Goal: Navigation & Orientation: Understand site structure

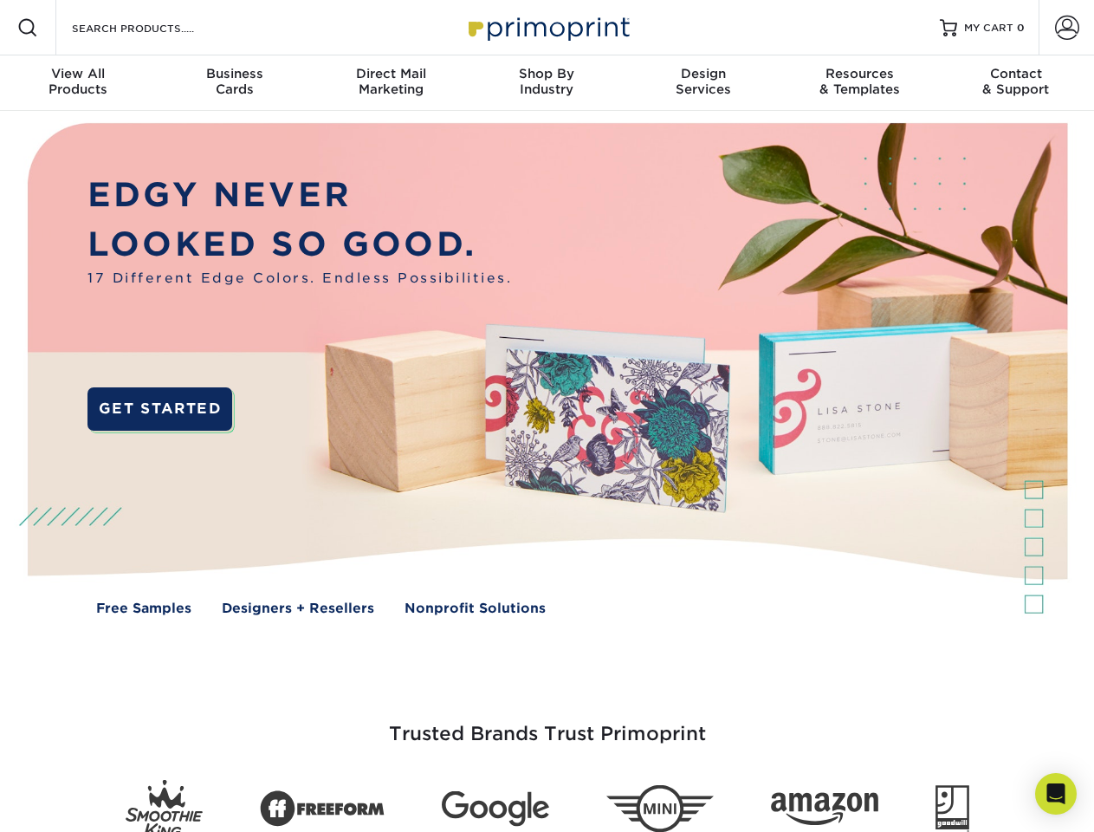
click at [547, 416] on img at bounding box center [546, 382] width 1083 height 542
click at [28, 28] on span at bounding box center [27, 27] width 21 height 21
click at [1067, 28] on span at bounding box center [1067, 28] width 24 height 24
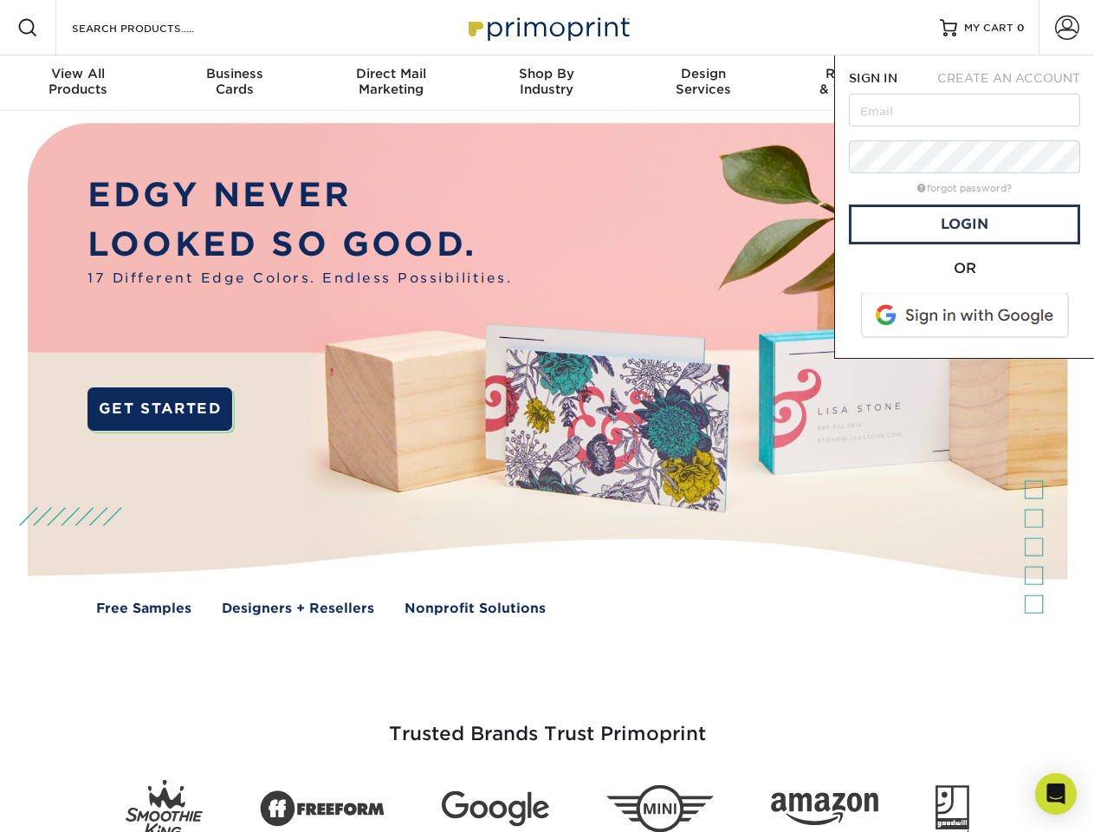
click at [78, 83] on div "View All Products" at bounding box center [78, 81] width 156 height 31
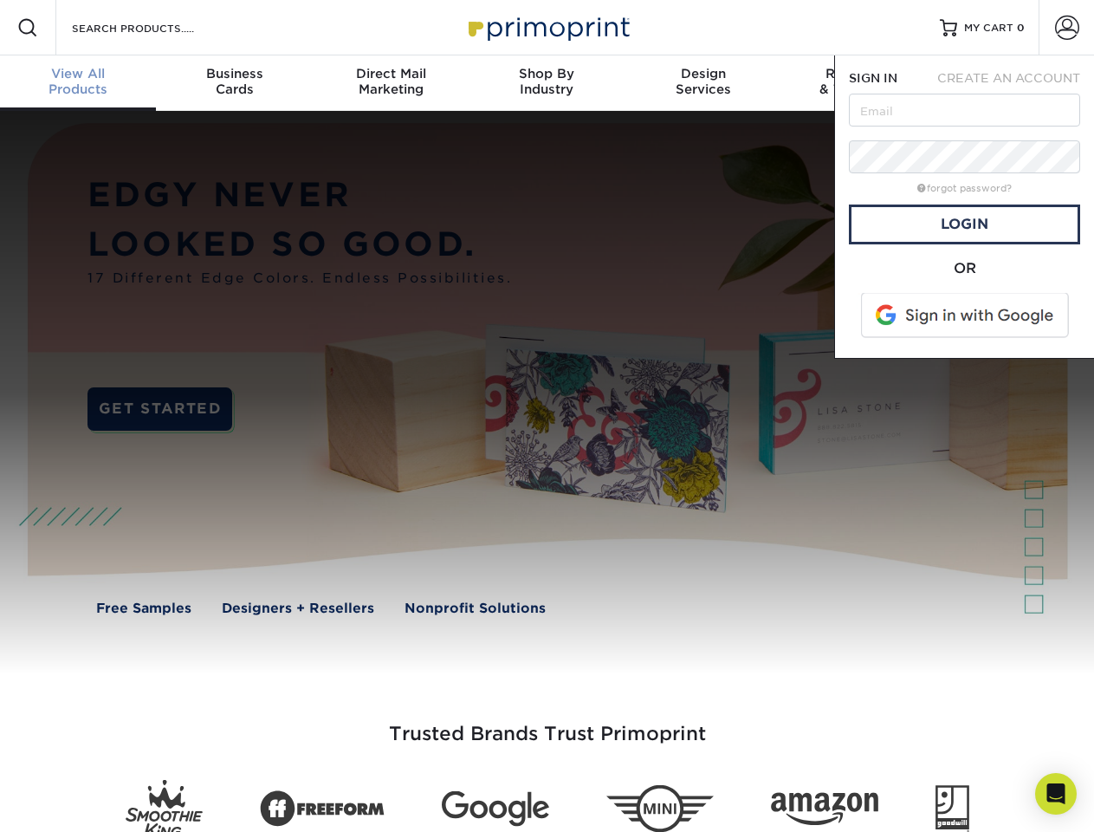
click at [234, 83] on div "Business Cards" at bounding box center [234, 81] width 156 height 31
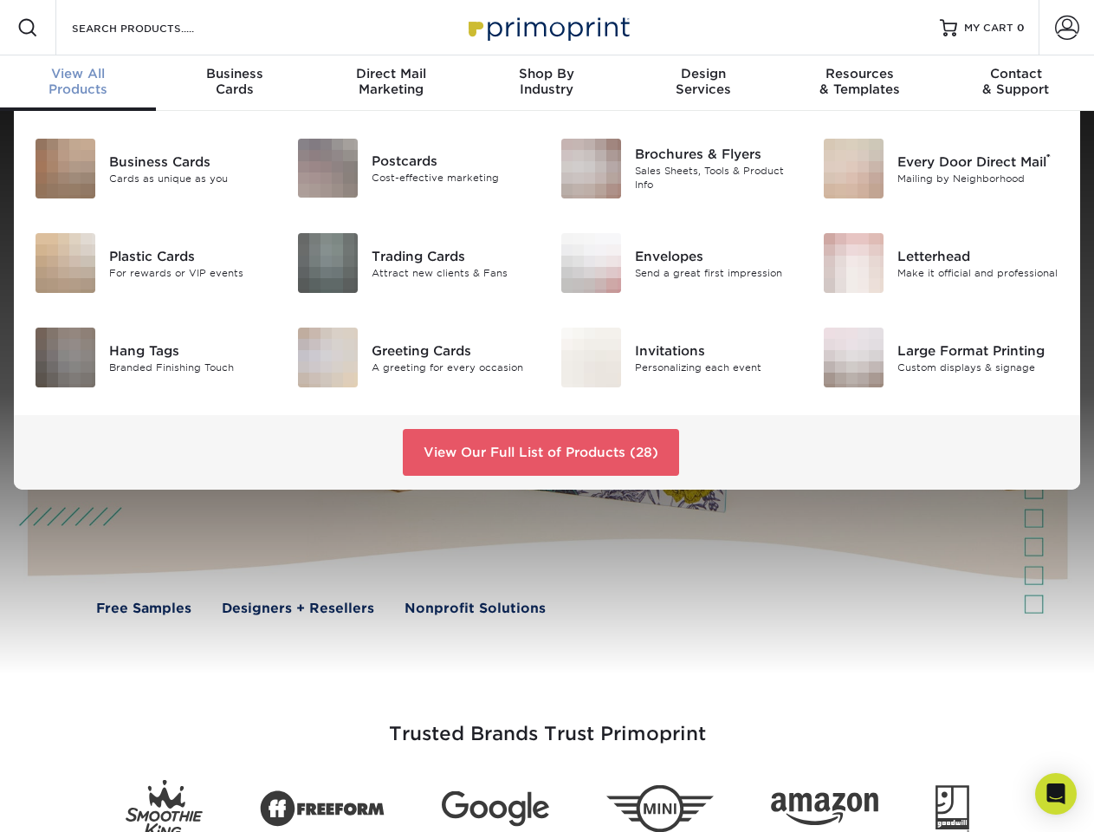
click at [391, 83] on div "Direct Mail Marketing" at bounding box center [391, 81] width 156 height 31
click at [547, 83] on div "Shop By Industry" at bounding box center [547, 81] width 156 height 31
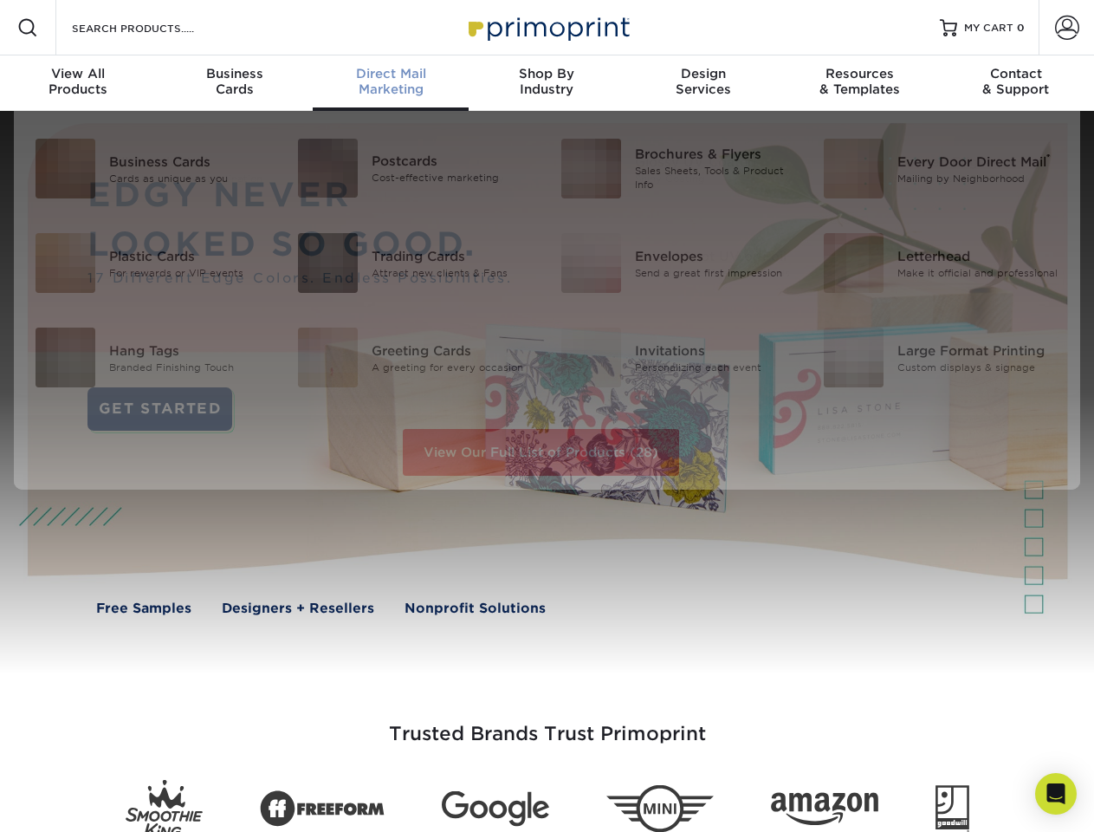
click at [704, 83] on div "Design Services" at bounding box center [704, 81] width 156 height 31
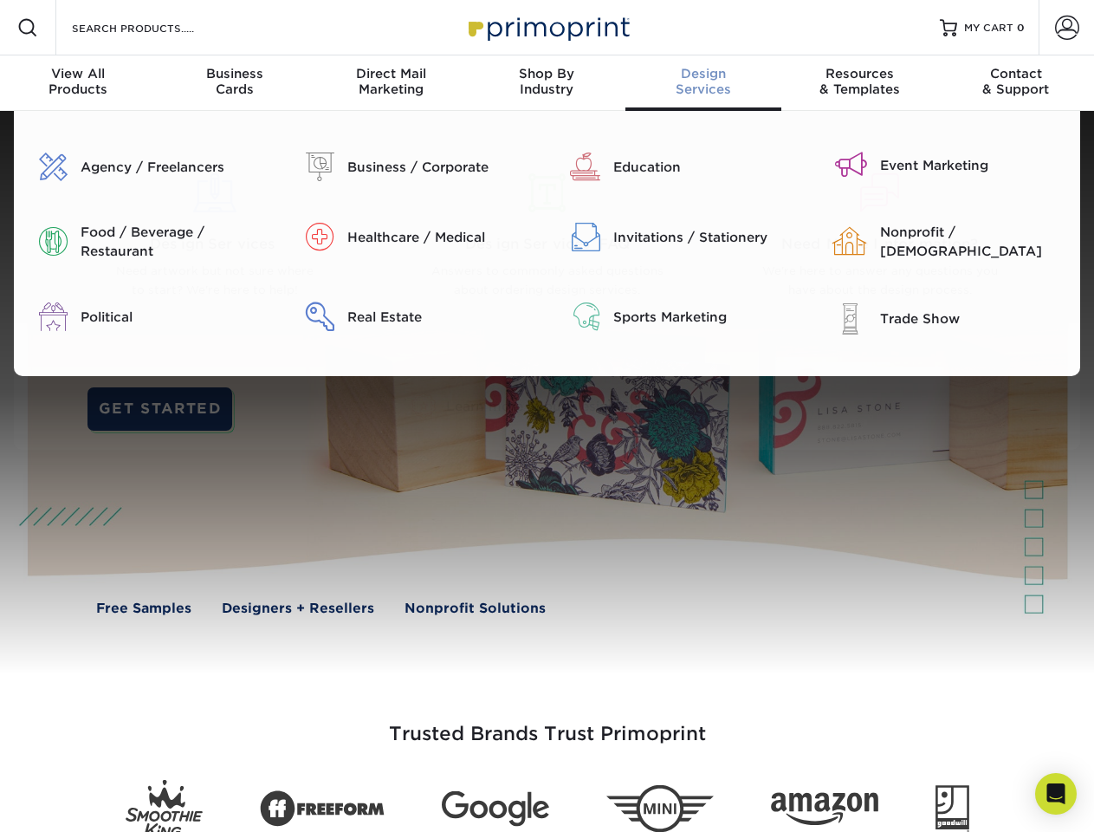
click at [860, 83] on div "Resources & Templates" at bounding box center [860, 81] width 156 height 31
click at [1016, 83] on div "Contact & Support" at bounding box center [1016, 81] width 156 height 31
